Goal: Use online tool/utility: Utilize a website feature to perform a specific function

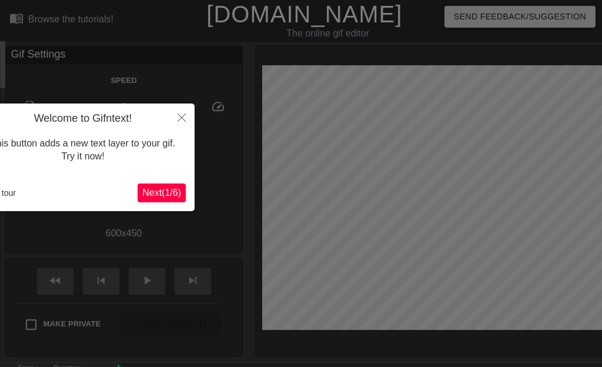
scroll to position [29, 0]
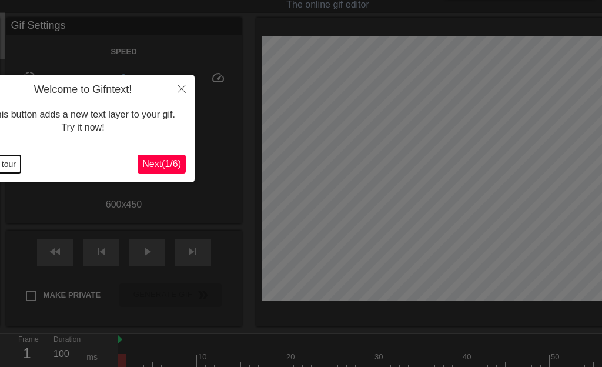
click at [7, 161] on button "End tour" at bounding box center [0, 164] width 41 height 18
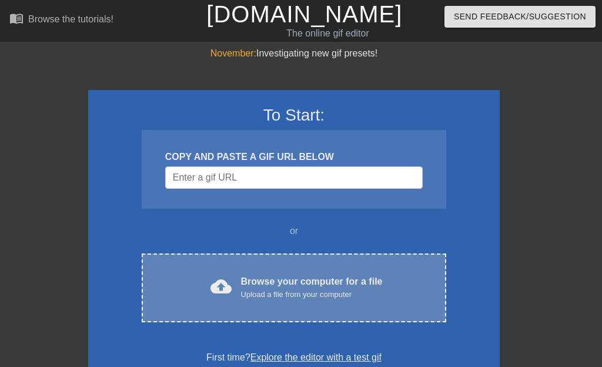
click at [262, 297] on div "Upload a file from your computer" at bounding box center [312, 295] width 142 height 12
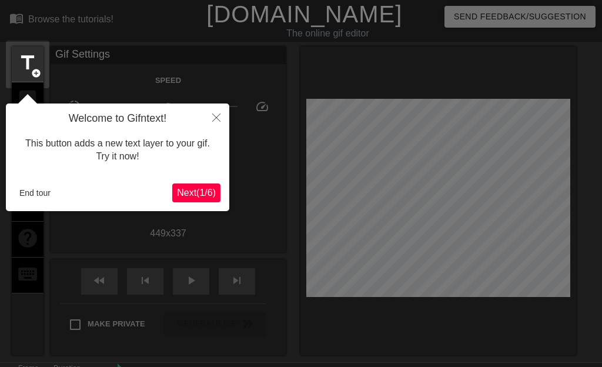
scroll to position [29, 0]
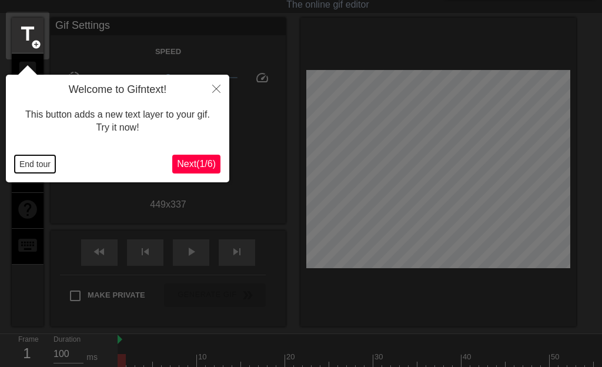
click at [41, 165] on button "End tour" at bounding box center [35, 164] width 41 height 18
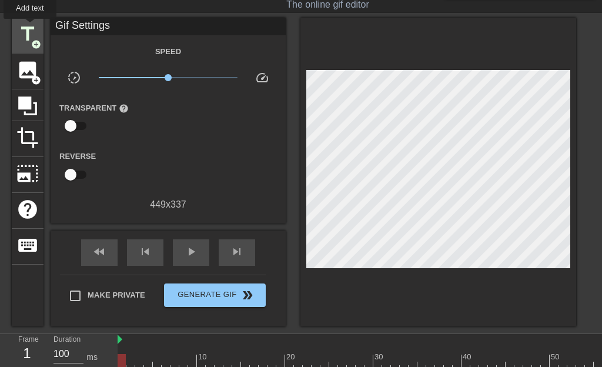
click at [32, 27] on span "title" at bounding box center [27, 34] width 22 height 22
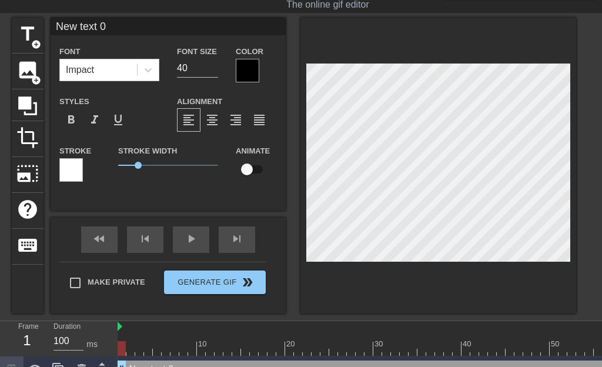
drag, startPoint x: 55, startPoint y: 27, endPoint x: 110, endPoint y: 29, distance: 54.7
click at [110, 29] on input "New text 0" at bounding box center [168, 27] width 235 height 18
paste input "अधेड़ राजनेता"
paste input "#फट्टूपप्पू का पिछवाडा🍑(‿ˠ‿) फट गया"
type input "अधेड़ राजनेता #फट्टूपप्पू का पिछवाडा🍑(‿ˠ‿) फट गया"
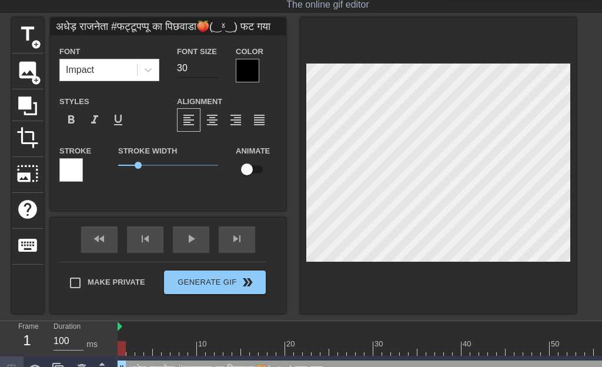
click at [210, 78] on input "30" at bounding box center [197, 68] width 41 height 19
click at [210, 78] on input "24" at bounding box center [197, 68] width 41 height 19
click at [210, 78] on input "19" at bounding box center [197, 68] width 41 height 19
type input "20"
click at [214, 72] on input "20" at bounding box center [197, 68] width 41 height 19
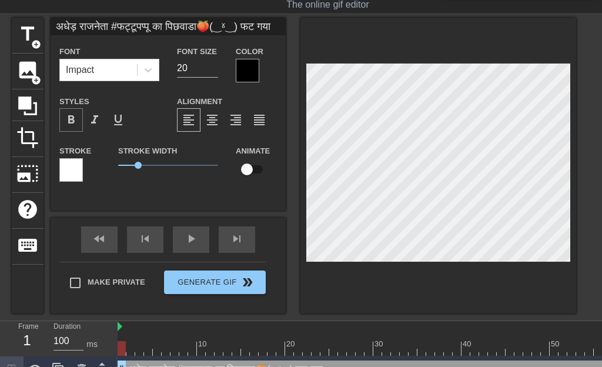
type input "अधेड़ राजनेता #फट्टूपप्पू का पिछवाडा🍑(‿ˠ‿) फट गया"
click at [70, 127] on span "format_bold" at bounding box center [71, 120] width 14 height 14
click at [77, 127] on span "format_bold" at bounding box center [71, 120] width 14 height 14
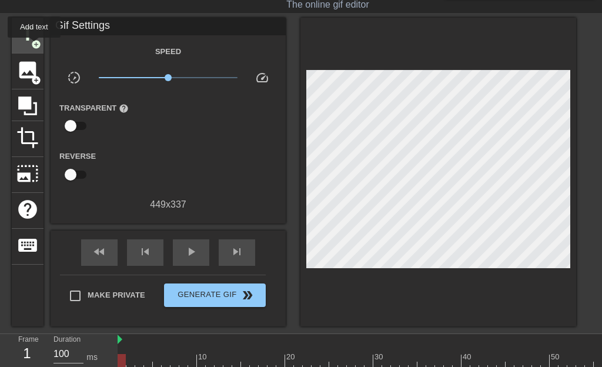
click at [36, 46] on span "add_circle" at bounding box center [36, 44] width 10 height 10
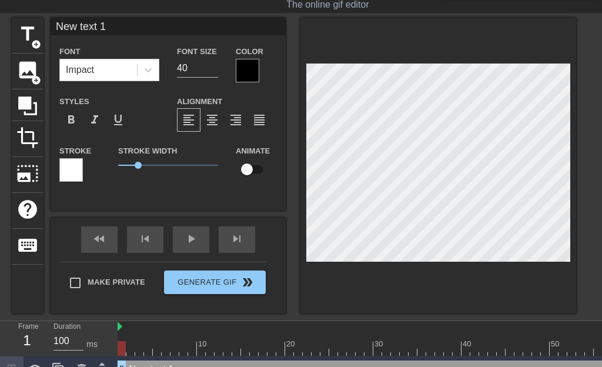
drag, startPoint x: 58, startPoint y: 28, endPoint x: 119, endPoint y: 26, distance: 61.2
click at [119, 26] on input "New text 1" at bounding box center [168, 27] width 235 height 18
paste input "#फर्जीगांधीपरिवार #गांधीसरनेमचोरपरिवार"
click at [229, 28] on input "#फर्जीगांधीपरिवार #गांधीसरनेमचोरपरिवार" at bounding box center [168, 27] width 235 height 18
paste input "मंदबुद्धि #राष्ट्रीयजोकर"
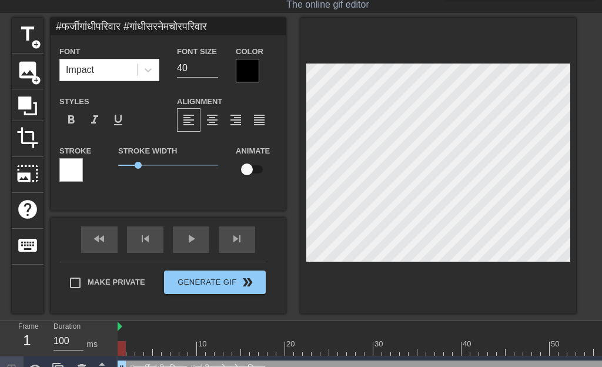
type input "#फर्जीगांधीपरिवार #गांधीसरनेमचोरपरिवार मंदबुद्धि #राष्ट्रीयजोकर"
click at [212, 78] on input "27" at bounding box center [197, 68] width 41 height 19
click at [212, 78] on input "20" at bounding box center [197, 68] width 41 height 19
click at [212, 78] on input "16" at bounding box center [197, 68] width 41 height 19
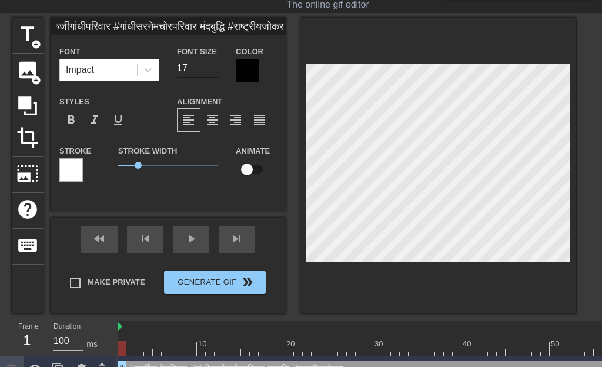
type input "17"
click at [211, 76] on input "17" at bounding box center [197, 68] width 41 height 19
type input "अधेड़ राजनेता #फट्टूपप्पू का पिछवाडा🍑(‿ˠ‿) फट गया"
type input "20"
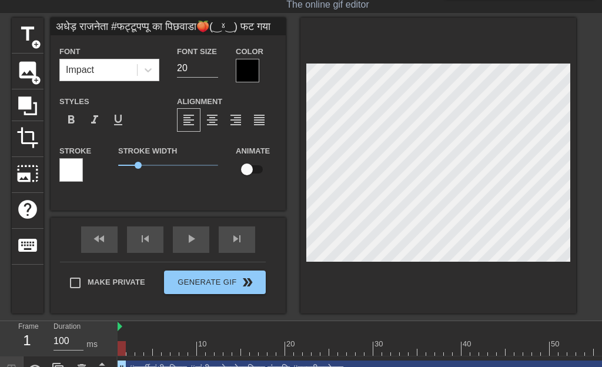
scroll to position [1, 2]
click at [274, 28] on input "अधेड़ राजनेता #फट्टूपप्पू का पिछवाडा🍑(‿ˠ‿) फट गया" at bounding box center [168, 27] width 235 height 18
click at [277, 26] on input "अधेड़ राजनेता #फट्टूपप्पू का पिछवाडा🍑(‿ˠ‿) फट गया" at bounding box center [168, 27] width 235 height 18
paste input "😂🤣😆😝"
type input "अधेड़ राजनेता #फट्टूपप्पू का पिछवाडा🍑(‿ˠ‿) फट गया 😂🤣😆😝"
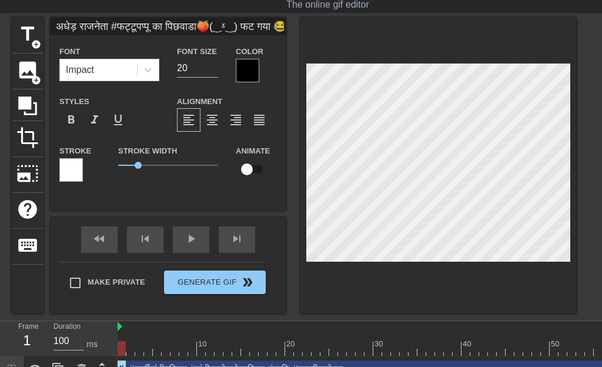
scroll to position [0, 35]
click at [209, 78] on input "19" at bounding box center [197, 68] width 41 height 19
click at [209, 78] on input "18" at bounding box center [197, 68] width 41 height 19
click at [209, 78] on input "17" at bounding box center [197, 68] width 41 height 19
type input "18"
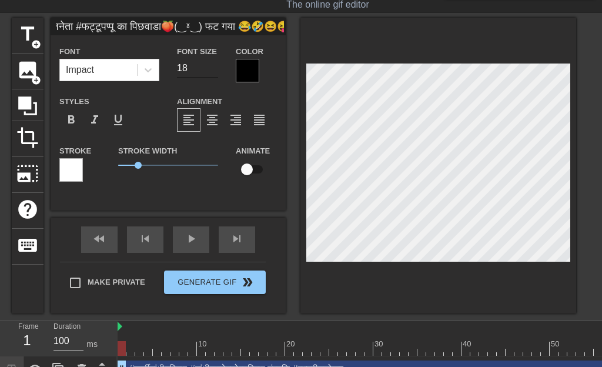
click at [211, 75] on input "18" at bounding box center [197, 68] width 41 height 19
type input "अधेड़ राजनेता #फट्टूपप्पू का पिछवाडा🍑(‿ˠ‿) फट गया 😂🤣😆😝"
click at [308, 270] on div at bounding box center [439, 166] width 276 height 296
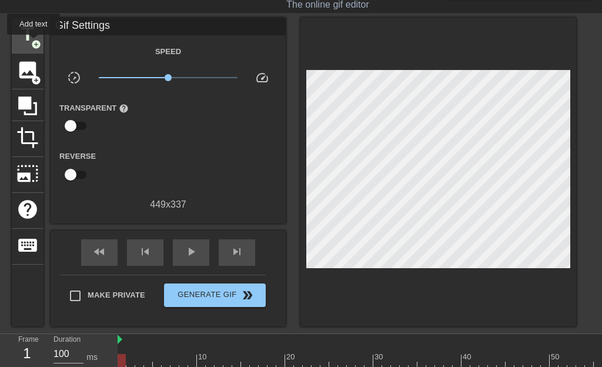
click at [35, 43] on span "add_circle" at bounding box center [36, 44] width 10 height 10
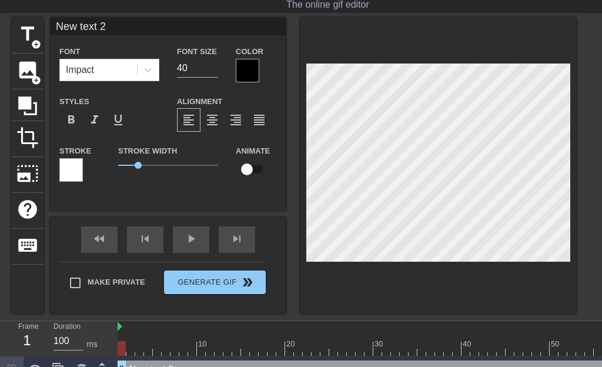
drag, startPoint x: 59, startPoint y: 27, endPoint x: 139, endPoint y: 26, distance: 80.0
click at [139, 26] on input "New text 2" at bounding box center [168, 27] width 235 height 18
type input "#LOP"
click at [212, 78] on input "37" at bounding box center [197, 68] width 41 height 19
click at [212, 78] on input "36" at bounding box center [197, 68] width 41 height 19
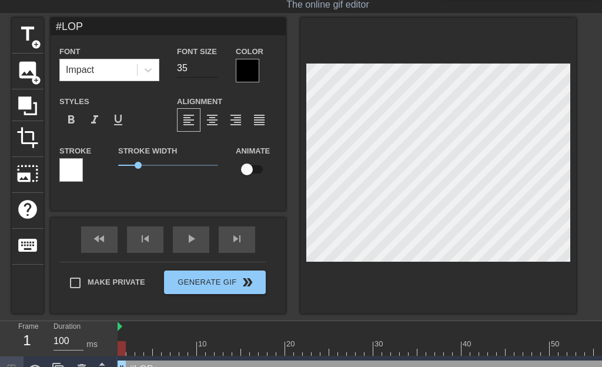
type input "35"
click at [212, 78] on input "35" at bounding box center [197, 68] width 41 height 19
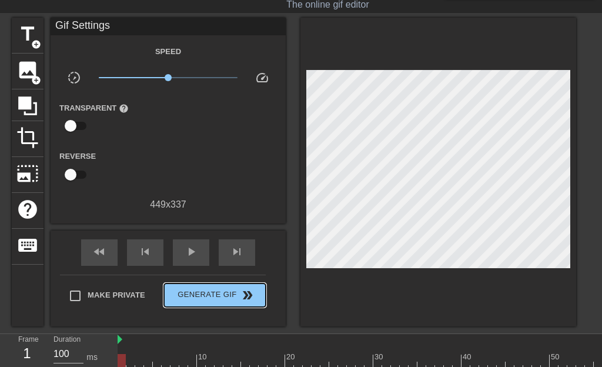
click at [224, 281] on div "Make Private Generate Gif double_arrow" at bounding box center [163, 298] width 206 height 46
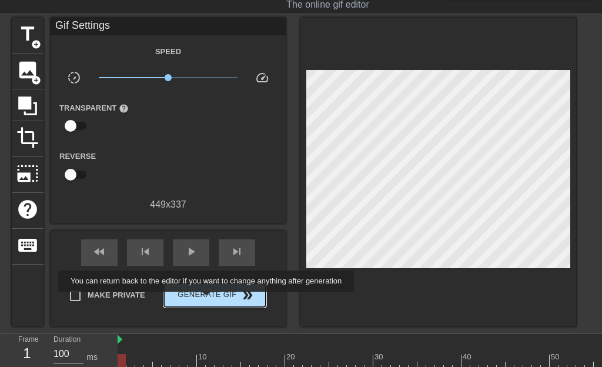
click at [224, 300] on span "Generate Gif double_arrow" at bounding box center [215, 295] width 92 height 14
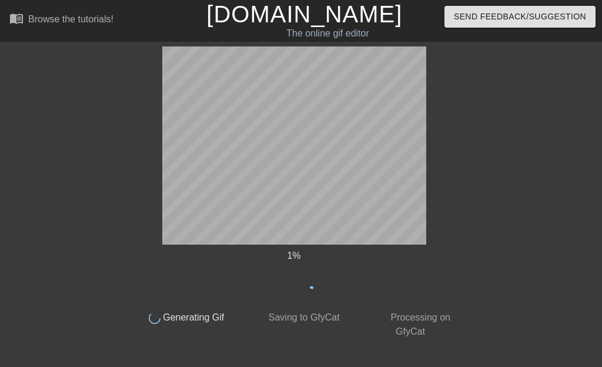
scroll to position [0, 0]
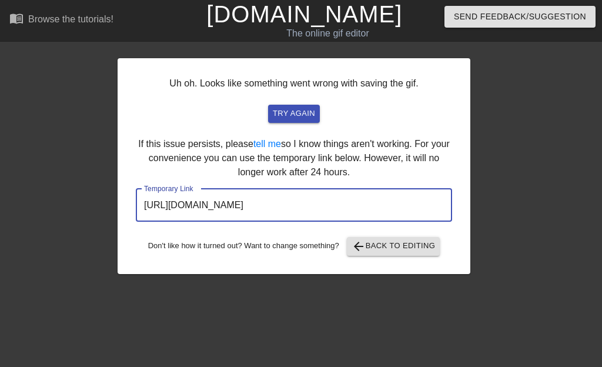
drag, startPoint x: 145, startPoint y: 205, endPoint x: 357, endPoint y: 215, distance: 212.1
click at [357, 215] on input "[URL][DOMAIN_NAME]" at bounding box center [294, 205] width 317 height 33
